Goal: Navigation & Orientation: Find specific page/section

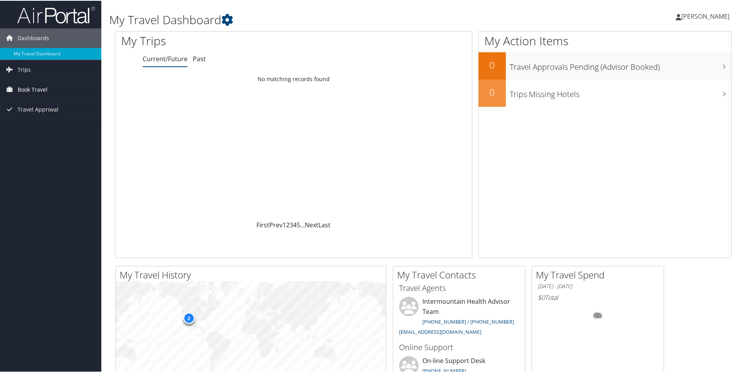
click at [34, 86] on span "Book Travel" at bounding box center [33, 88] width 30 height 19
click at [22, 71] on span "Trips" at bounding box center [24, 68] width 13 height 19
click at [164, 61] on link "Current/Future" at bounding box center [165, 58] width 45 height 9
click at [154, 57] on link "Current/Future" at bounding box center [165, 58] width 45 height 9
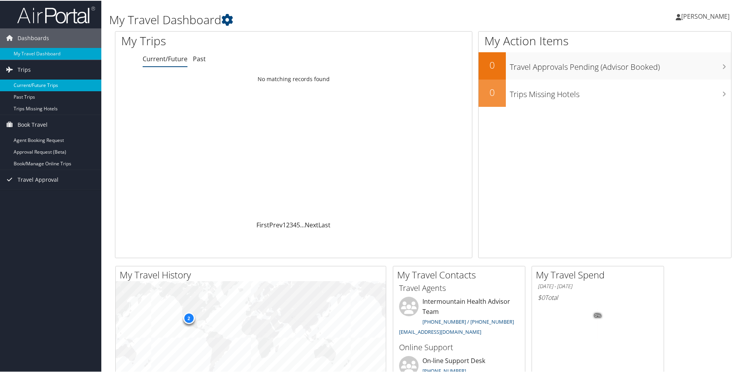
click at [39, 85] on link "Current/Future Trips" at bounding box center [50, 85] width 101 height 12
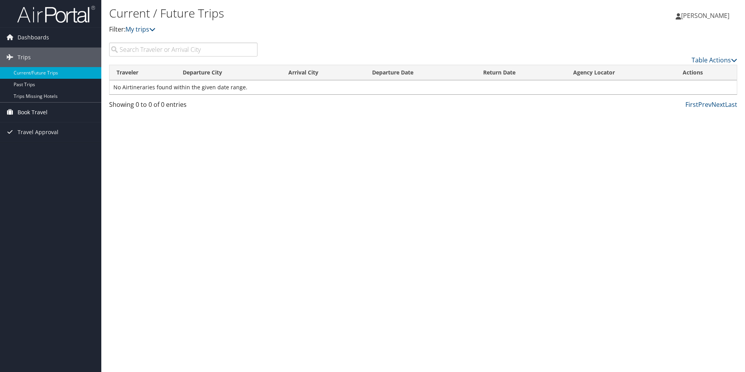
click at [34, 115] on span "Book Travel" at bounding box center [33, 112] width 30 height 19
click at [37, 152] on link "Book/Manage Online Trips" at bounding box center [50, 151] width 101 height 12
